Goal: Task Accomplishment & Management: Complete application form

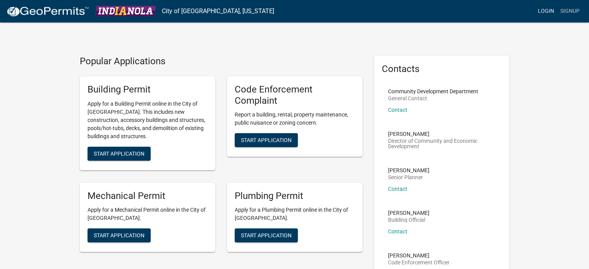
click at [547, 9] on link "Login" at bounding box center [546, 11] width 22 height 15
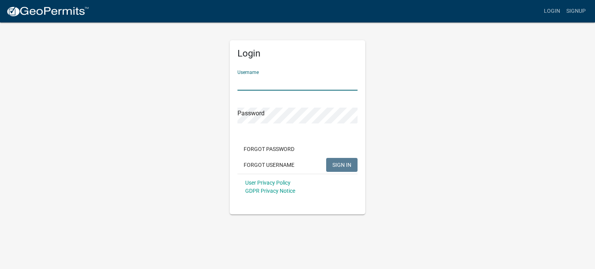
click at [260, 85] on input "Username" at bounding box center [297, 83] width 120 height 16
type input "RDPlumbing"
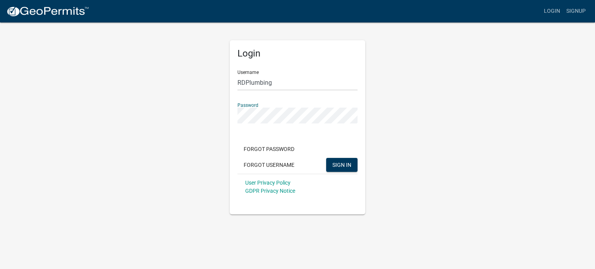
click at [326, 158] on button "SIGN IN" at bounding box center [341, 165] width 31 height 14
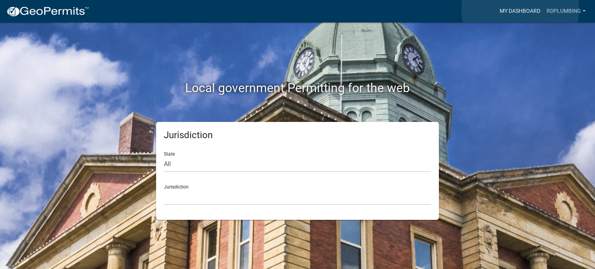
click at [520, 9] on link "My Dashboard" at bounding box center [520, 11] width 47 height 15
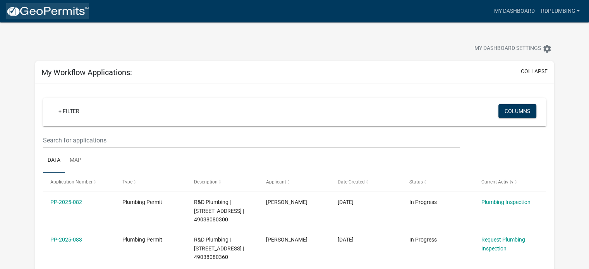
click at [55, 10] on img at bounding box center [47, 12] width 83 height 12
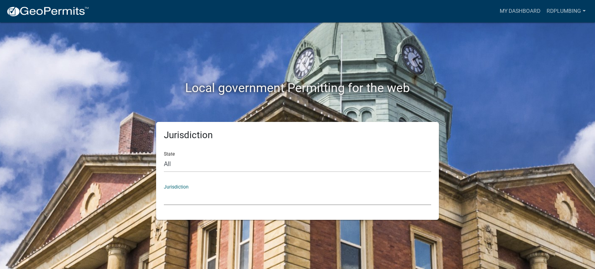
click at [200, 192] on select "[GEOGRAPHIC_DATA], [US_STATE] [GEOGRAPHIC_DATA], [US_STATE][PERSON_NAME][GEOGRA…" at bounding box center [297, 197] width 267 height 16
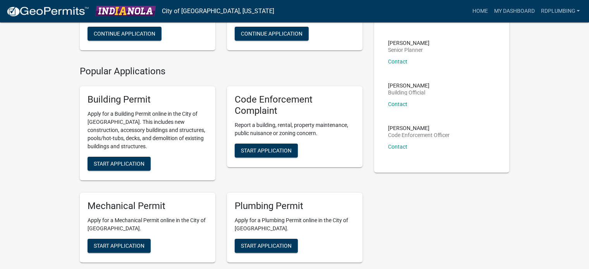
scroll to position [194, 0]
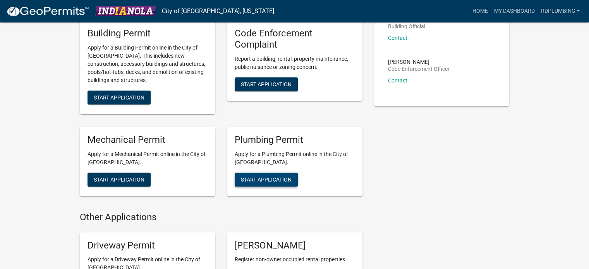
click at [259, 176] on span "Start Application" at bounding box center [266, 179] width 51 height 6
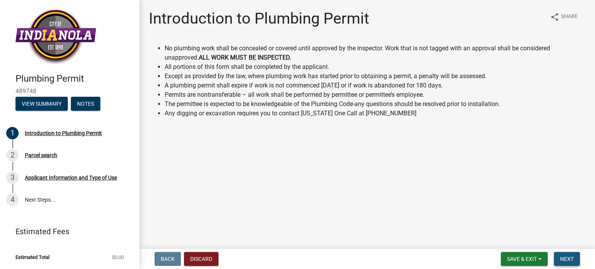
click at [567, 257] on span "Next" at bounding box center [567, 259] width 14 height 6
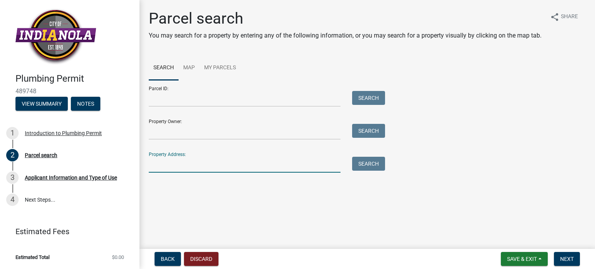
click at [153, 167] on input "Property Address:" at bounding box center [245, 165] width 192 height 16
type input "[STREET_ADDRESS]"
click at [375, 164] on button "Search" at bounding box center [368, 164] width 33 height 14
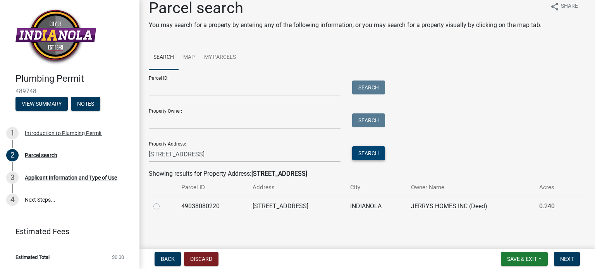
scroll to position [19, 0]
click at [163, 202] on label at bounding box center [163, 202] width 0 height 0
click at [163, 207] on input "radio" at bounding box center [165, 204] width 5 height 5
radio input "true"
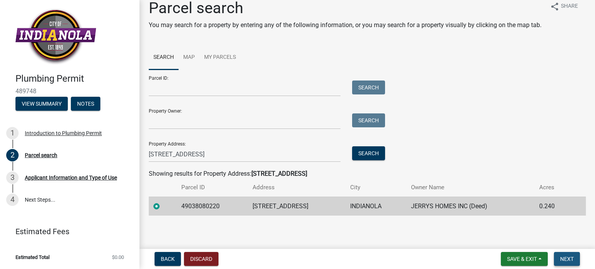
click at [568, 259] on span "Next" at bounding box center [567, 259] width 14 height 6
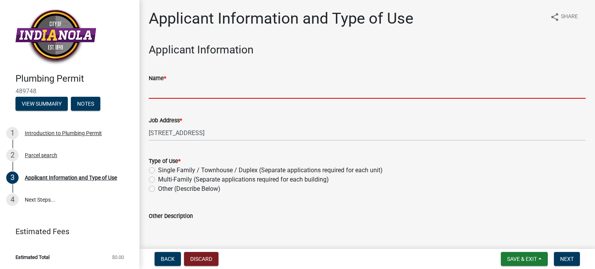
click at [178, 95] on input "Name *" at bounding box center [367, 91] width 437 height 16
type input "R&D Plumbing"
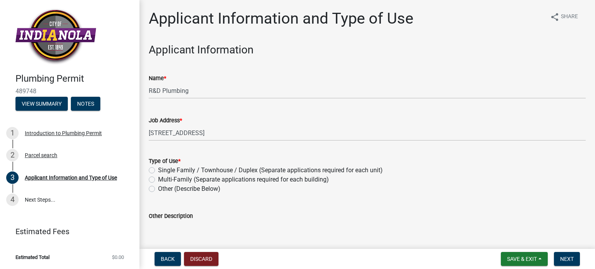
click at [158, 170] on label "Single Family / Townhouse / Duplex (Separate applications required for each uni…" at bounding box center [270, 170] width 225 height 9
click at [158, 170] on input "Single Family / Townhouse / Duplex (Separate applications required for each uni…" at bounding box center [160, 168] width 5 height 5
radio input "true"
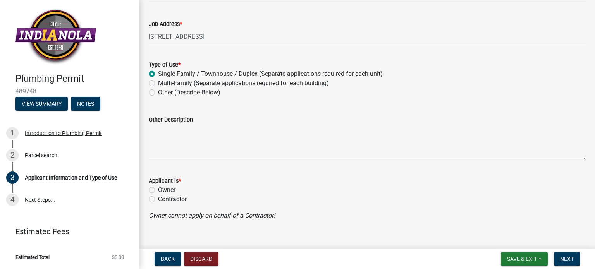
scroll to position [107, 0]
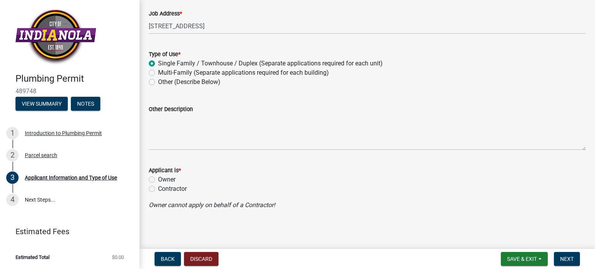
click at [158, 189] on label "Contractor" at bounding box center [172, 188] width 29 height 9
click at [158, 189] on input "Contractor" at bounding box center [160, 186] width 5 height 5
radio input "true"
click at [569, 260] on span "Next" at bounding box center [567, 259] width 14 height 6
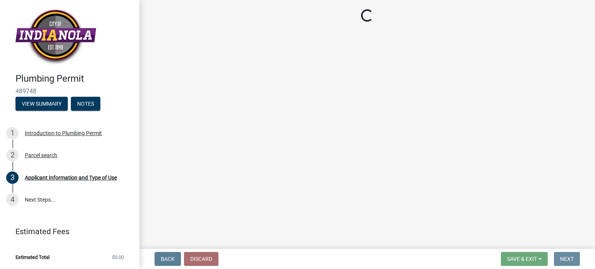
scroll to position [0, 0]
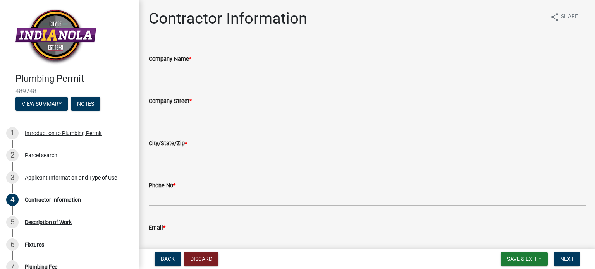
click at [167, 71] on input "Company Name *" at bounding box center [367, 72] width 437 height 16
type input "R&D Plumbing"
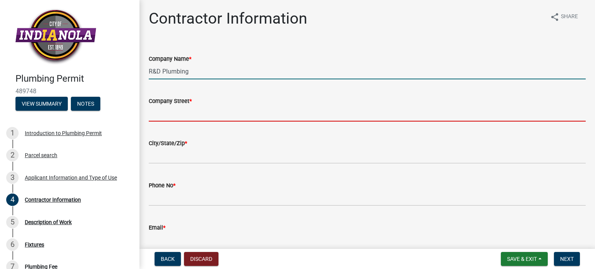
type input "[STREET_ADDRESS]"
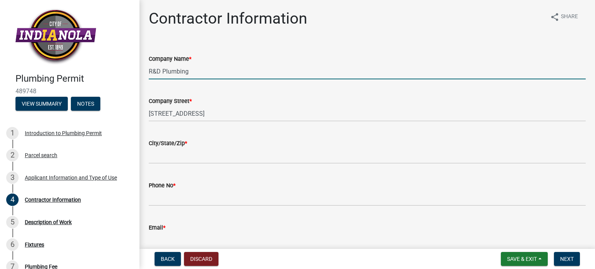
type input "Altoona"
type input "5159673957"
type input "[PERSON_NAME][EMAIL_ADDRESS][DOMAIN_NAME]"
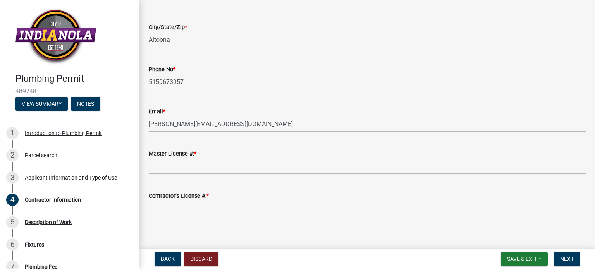
scroll to position [123, 0]
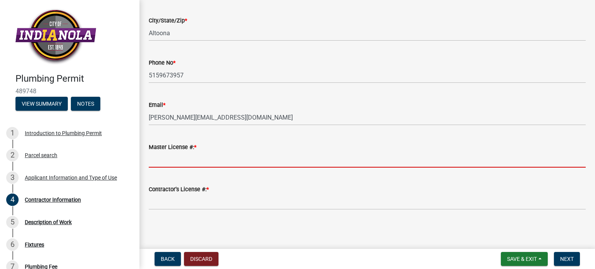
click at [155, 164] on input "Master License #: *" at bounding box center [367, 160] width 437 height 16
type input "1818"
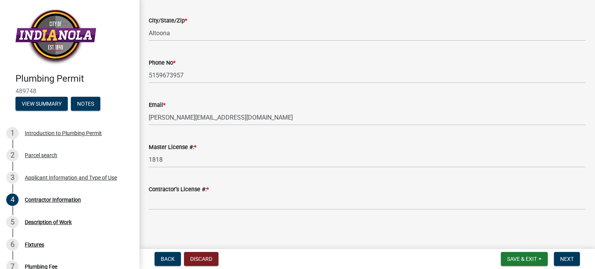
click at [167, 210] on wm-data-entity-input "Contractor’s License #: *" at bounding box center [367, 195] width 437 height 42
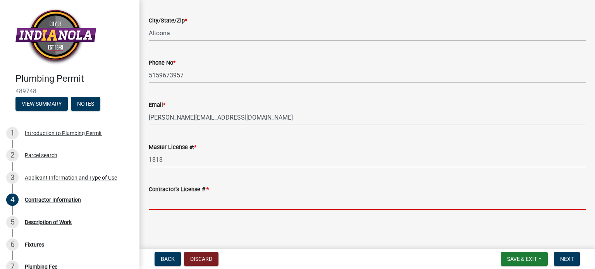
click at [167, 205] on input "Contractor’s License #: *" at bounding box center [367, 202] width 437 height 16
type input "C131545"
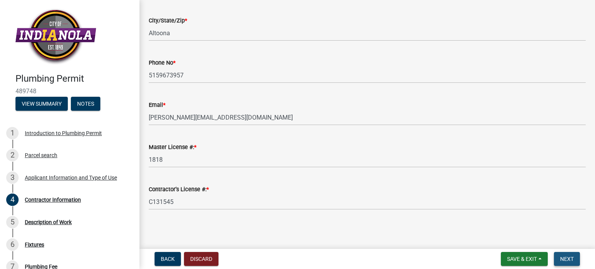
click at [567, 260] on span "Next" at bounding box center [567, 259] width 14 height 6
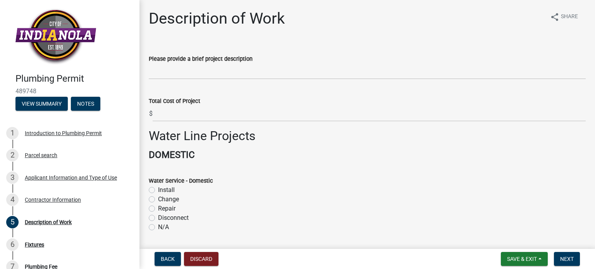
scroll to position [116, 0]
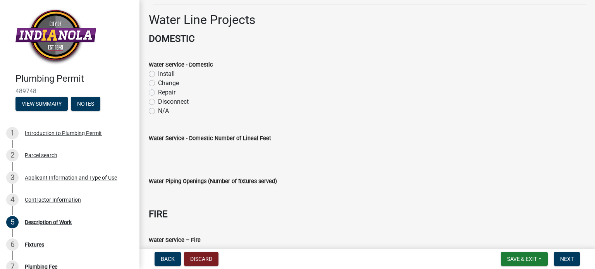
click at [158, 73] on label "Install" at bounding box center [166, 73] width 17 height 9
click at [158, 73] on input "Install" at bounding box center [160, 71] width 5 height 5
radio input "true"
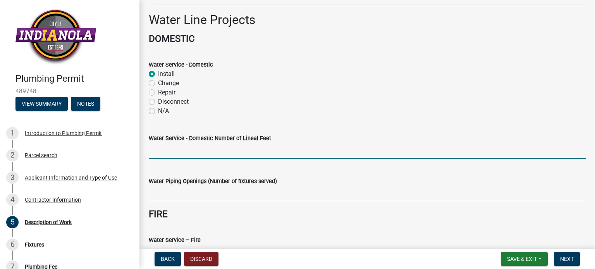
click at [167, 152] on input "text" at bounding box center [367, 151] width 437 height 16
type input "1"
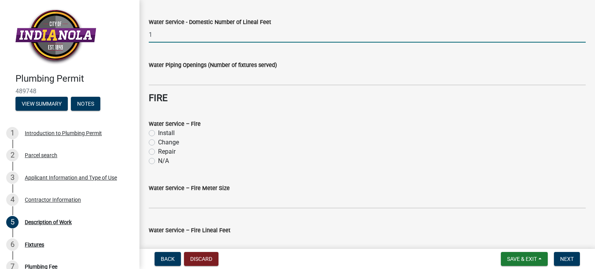
click at [158, 162] on label "N/A" at bounding box center [163, 160] width 11 height 9
click at [158, 162] on input "N/A" at bounding box center [160, 158] width 5 height 5
radio input "true"
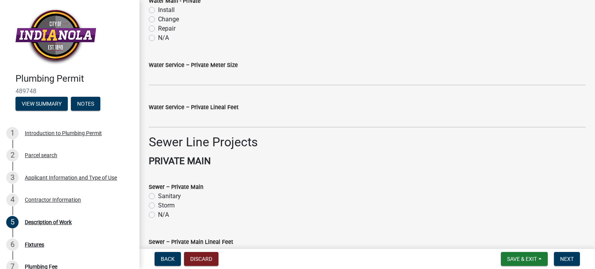
scroll to position [620, 0]
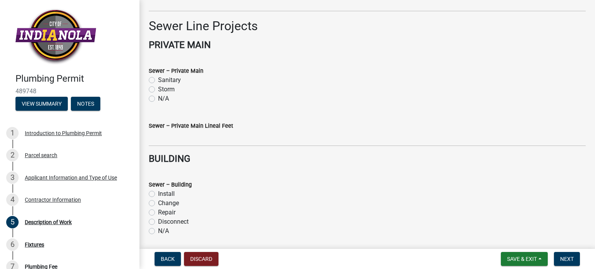
click at [158, 80] on label "Sanitary" at bounding box center [169, 80] width 23 height 9
click at [158, 80] on input "Sanitary" at bounding box center [160, 78] width 5 height 5
radio input "true"
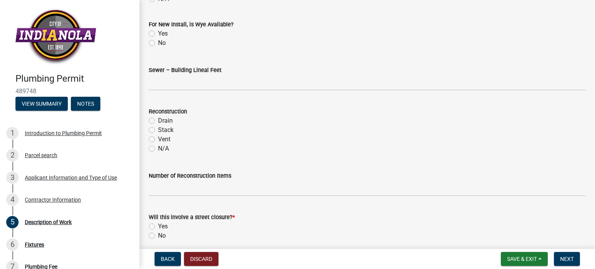
scroll to position [884, 0]
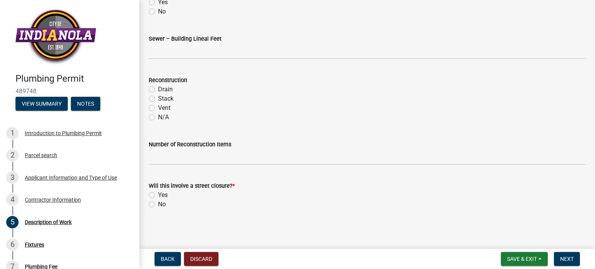
click at [158, 117] on label "N/A" at bounding box center [163, 117] width 11 height 9
click at [158, 117] on input "N/A" at bounding box center [160, 115] width 5 height 5
radio input "true"
click at [158, 205] on label "No" at bounding box center [162, 204] width 8 height 9
click at [158, 205] on input "No" at bounding box center [160, 202] width 5 height 5
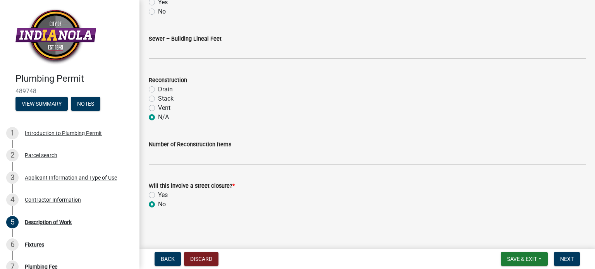
radio input "true"
click at [566, 257] on span "Next" at bounding box center [567, 259] width 14 height 6
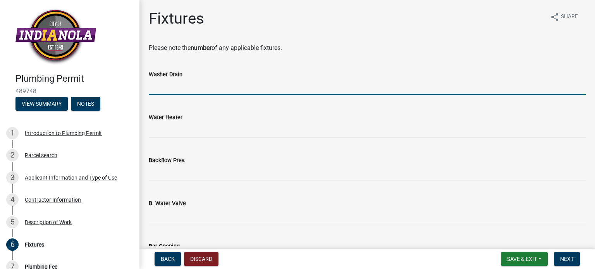
click at [164, 87] on input "text" at bounding box center [367, 87] width 437 height 16
type input "1"
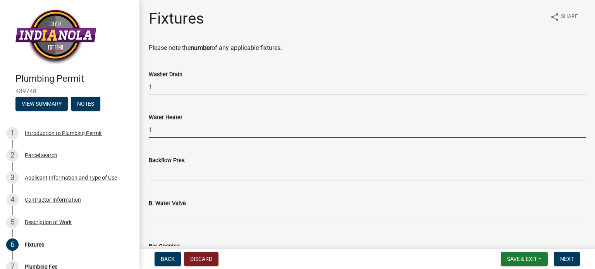
type input "1"
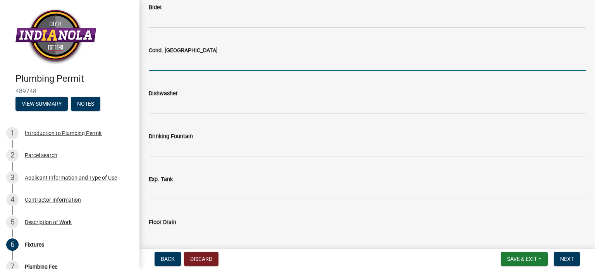
scroll to position [310, 0]
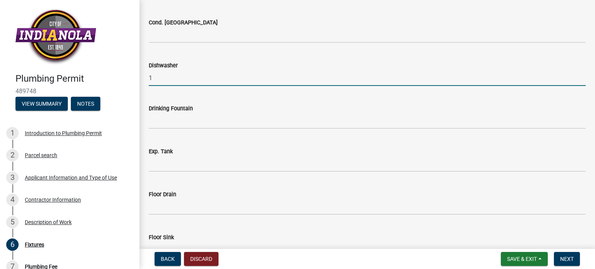
type input "1"
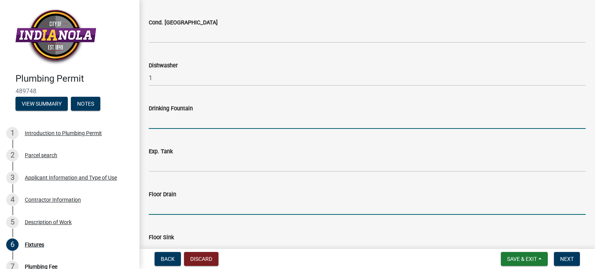
click at [156, 205] on input "text" at bounding box center [367, 207] width 437 height 16
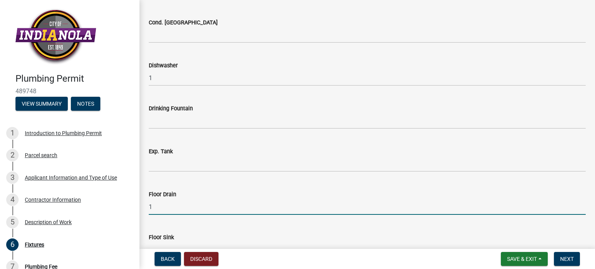
type input "1"
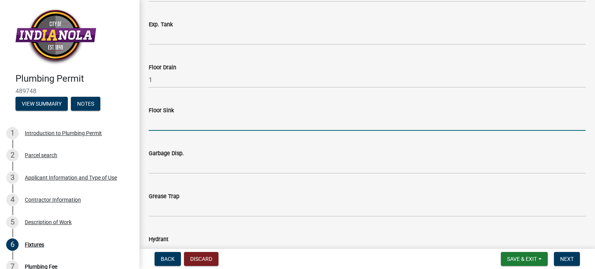
scroll to position [438, 0]
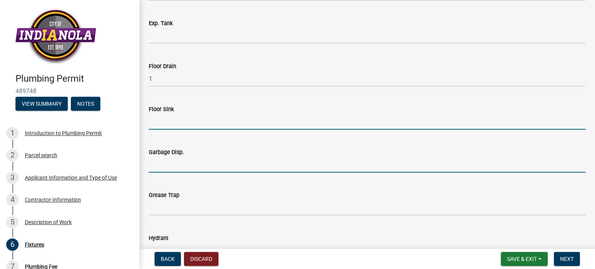
click at [160, 168] on input "text" at bounding box center [367, 165] width 437 height 16
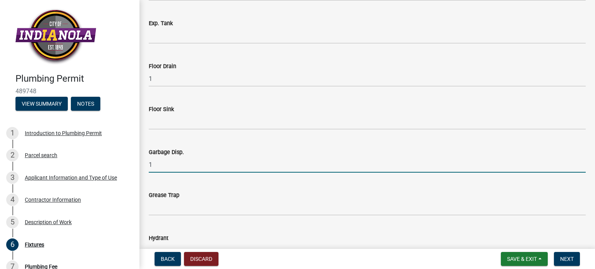
type input "1"
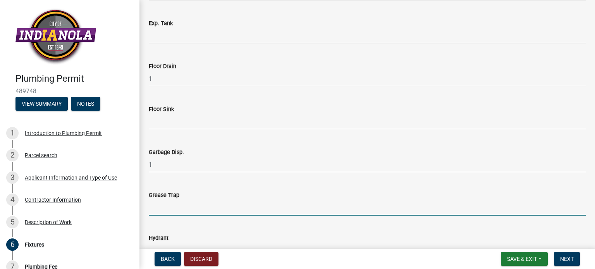
scroll to position [516, 0]
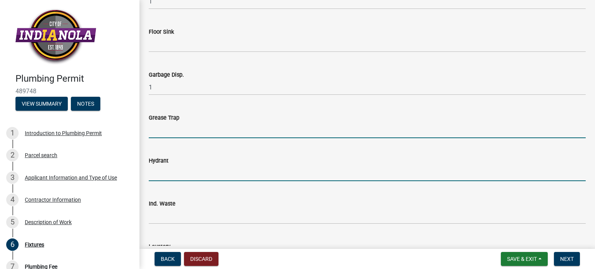
click at [156, 175] on input "text" at bounding box center [367, 173] width 437 height 16
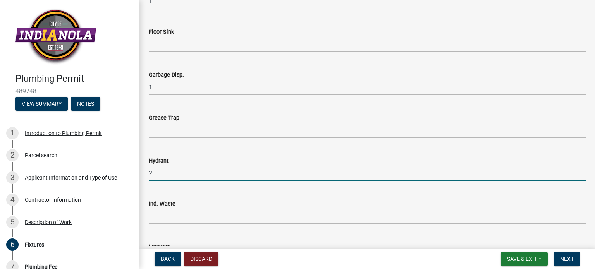
type input "2"
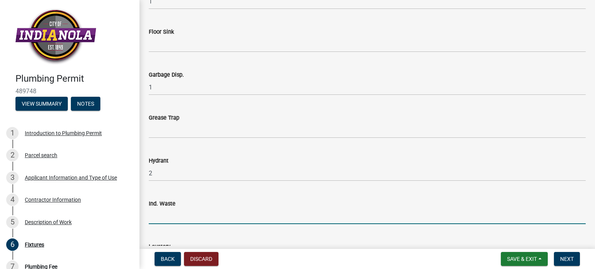
scroll to position [632, 0]
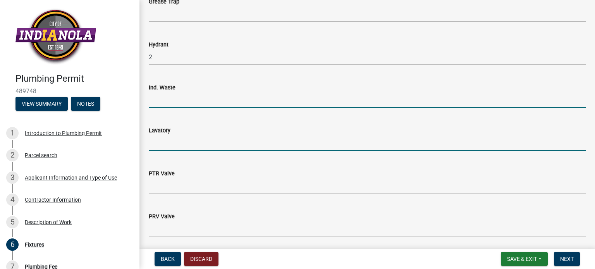
click at [153, 145] on input "text" at bounding box center [367, 143] width 437 height 16
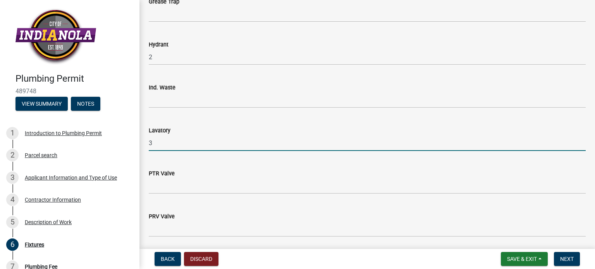
type input "3"
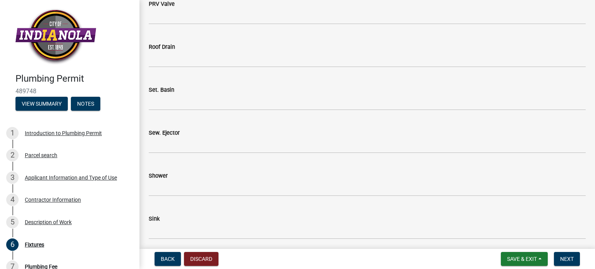
scroll to position [864, 0]
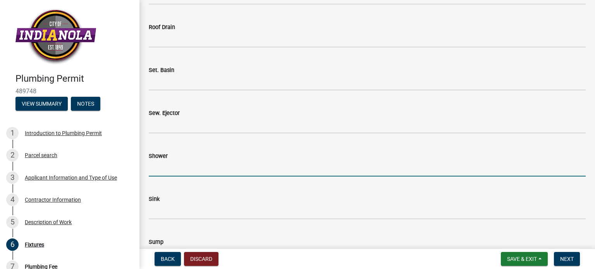
click at [154, 170] on input "text" at bounding box center [367, 169] width 437 height 16
type input "1"
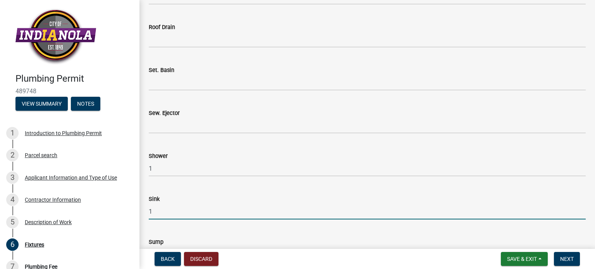
type input "1"
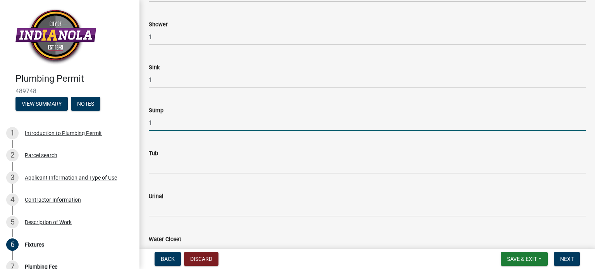
type input "1"
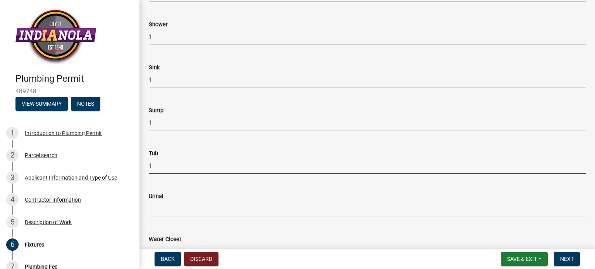
type input "1"
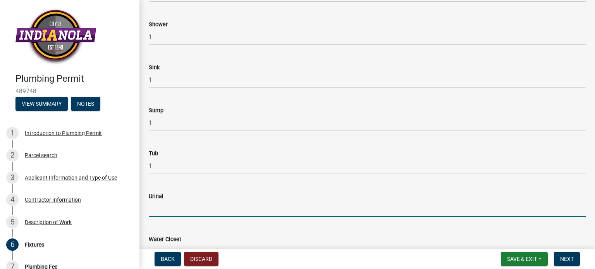
scroll to position [1010, 0]
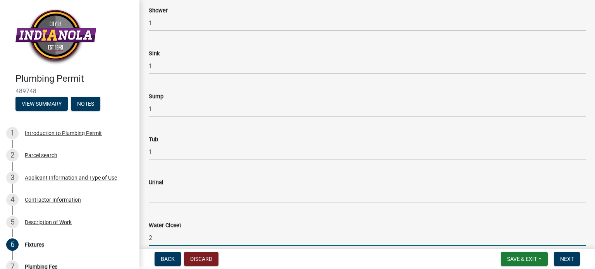
type input "2"
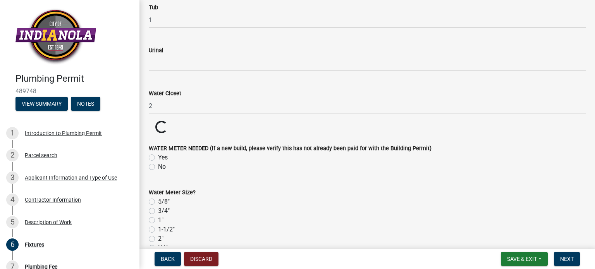
scroll to position [1165, 0]
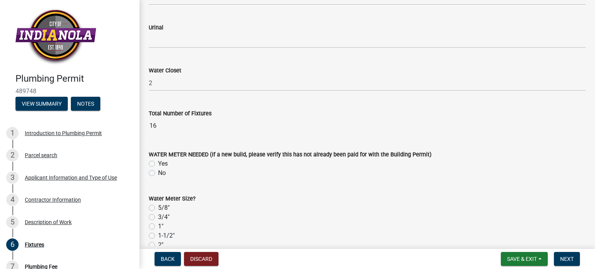
click at [158, 172] on label "No" at bounding box center [162, 173] width 8 height 9
click at [158, 172] on input "No" at bounding box center [160, 171] width 5 height 5
radio input "true"
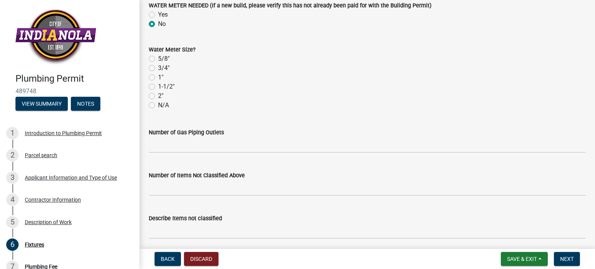
scroll to position [1343, 0]
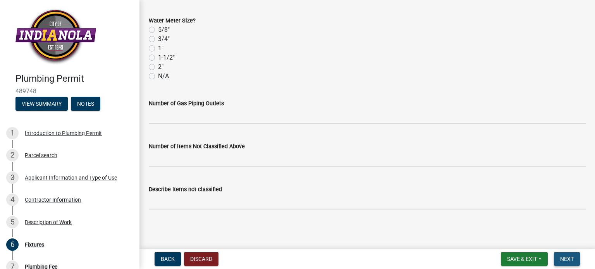
click at [571, 260] on span "Next" at bounding box center [567, 259] width 14 height 6
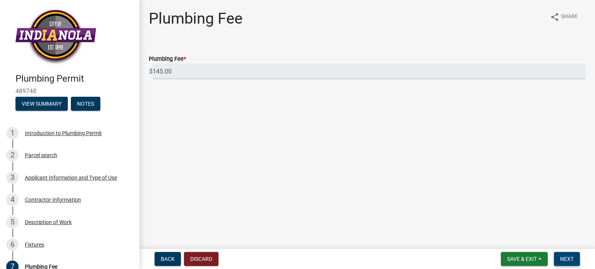
click at [566, 257] on span "Next" at bounding box center [567, 259] width 14 height 6
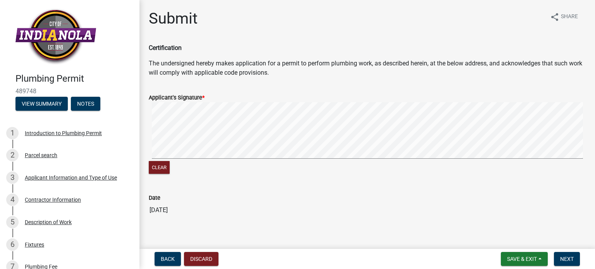
scroll to position [8, 0]
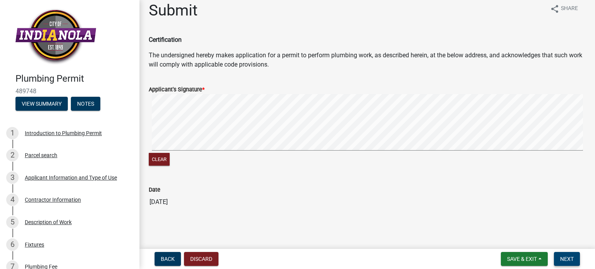
click at [569, 261] on span "Next" at bounding box center [567, 259] width 14 height 6
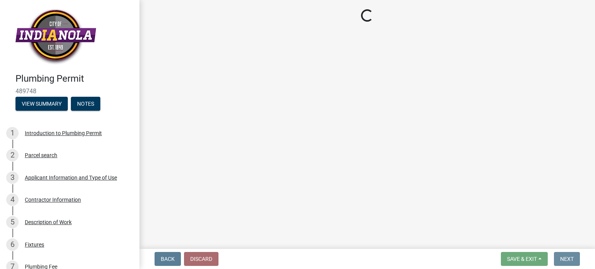
scroll to position [0, 0]
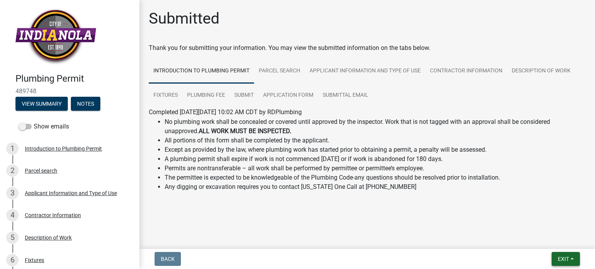
click at [564, 257] on span "Exit" at bounding box center [563, 259] width 11 height 6
click at [545, 238] on button "Save & Exit" at bounding box center [549, 239] width 62 height 19
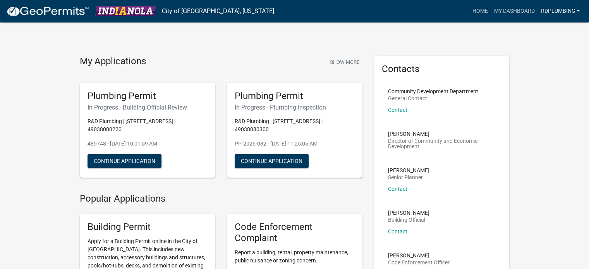
click at [578, 10] on link "RDPlumbing" at bounding box center [560, 11] width 45 height 15
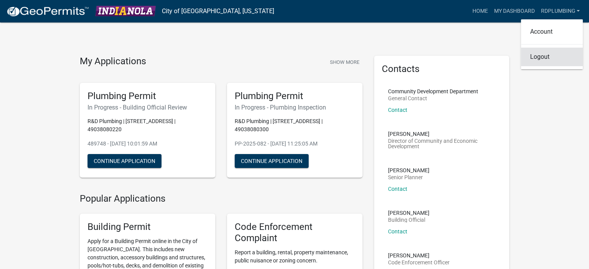
click at [538, 59] on link "Logout" at bounding box center [552, 57] width 62 height 19
